Goal: Task Accomplishment & Management: Manage account settings

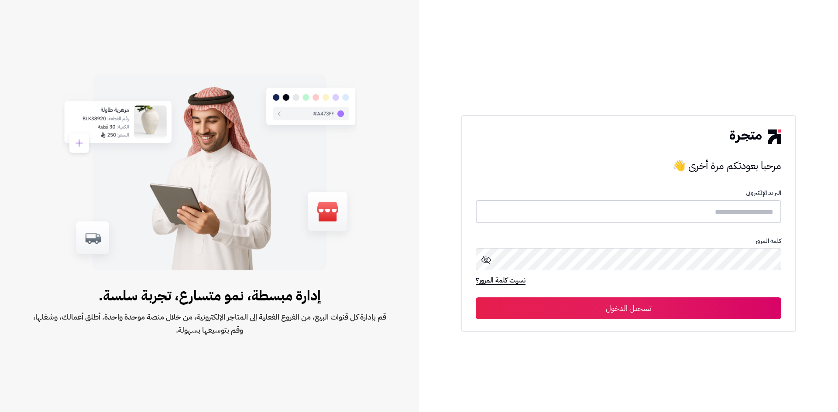
type input "*****"
click at [617, 310] on button "تسجيل الدخول" at bounding box center [628, 308] width 305 height 22
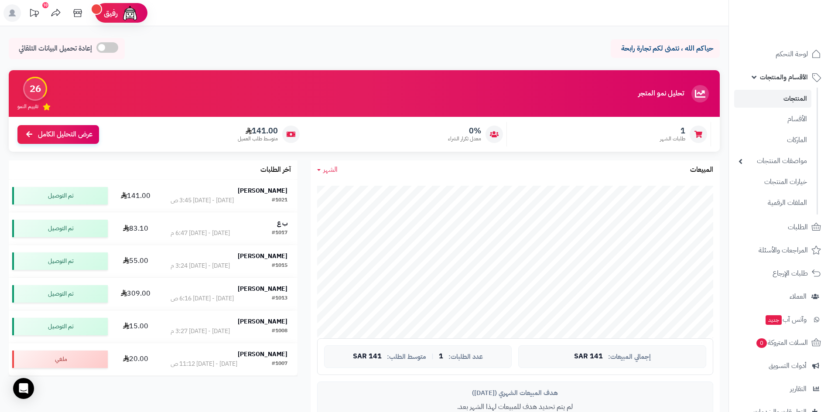
click at [792, 99] on link "المنتجات" at bounding box center [772, 99] width 77 height 18
